Goal: Task Accomplishment & Management: Use online tool/utility

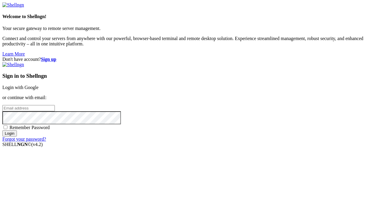
click at [39, 85] on link "Login with Google" at bounding box center [20, 87] width 36 height 5
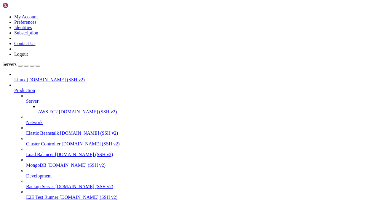
drag, startPoint x: 212, startPoint y: 503, endPoint x: 5, endPoint y: 501, distance: 207.5
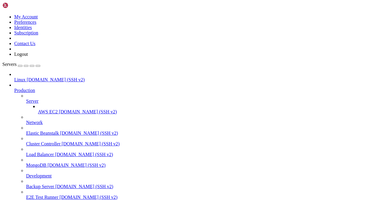
drag, startPoint x: 61, startPoint y: 492, endPoint x: 64, endPoint y: 490, distance: 3.4
